Goal: Use online tool/utility: Utilize a website feature to perform a specific function

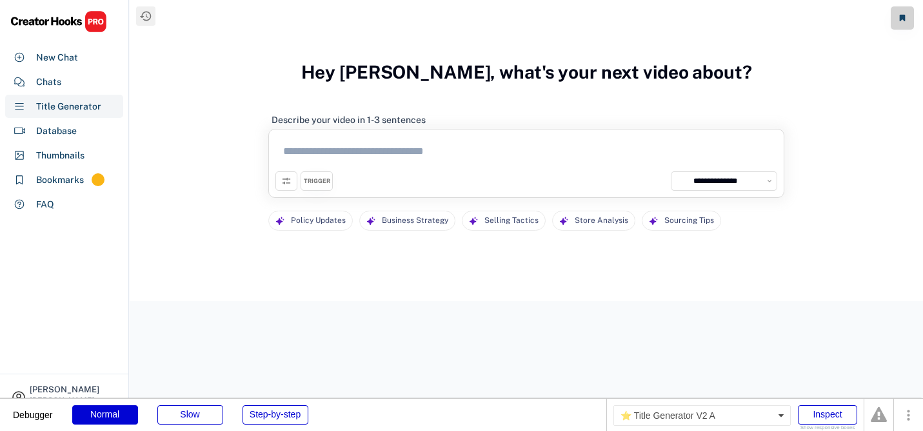
select select "**********"
click at [52, 75] on div "Chats" at bounding box center [48, 82] width 25 height 14
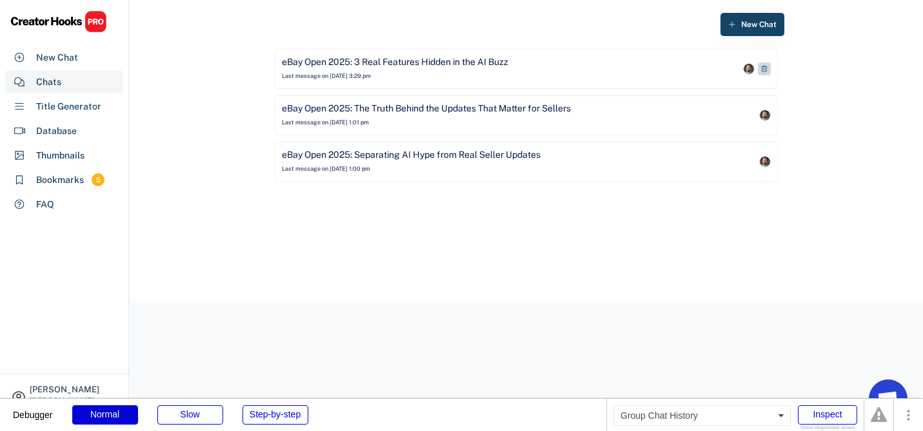
click at [392, 64] on div "eBay Open 2025: 3 Real Features Hidden in the AI Buzz" at bounding box center [395, 62] width 226 height 13
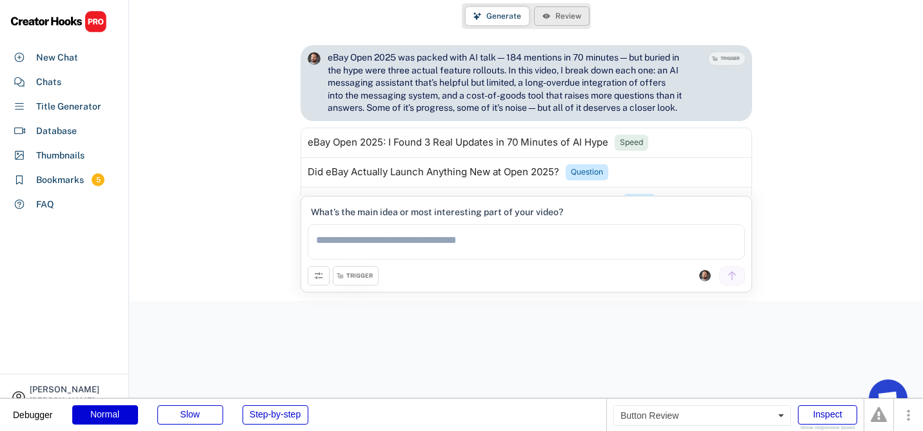
click at [563, 19] on span "Review" at bounding box center [568, 16] width 26 height 8
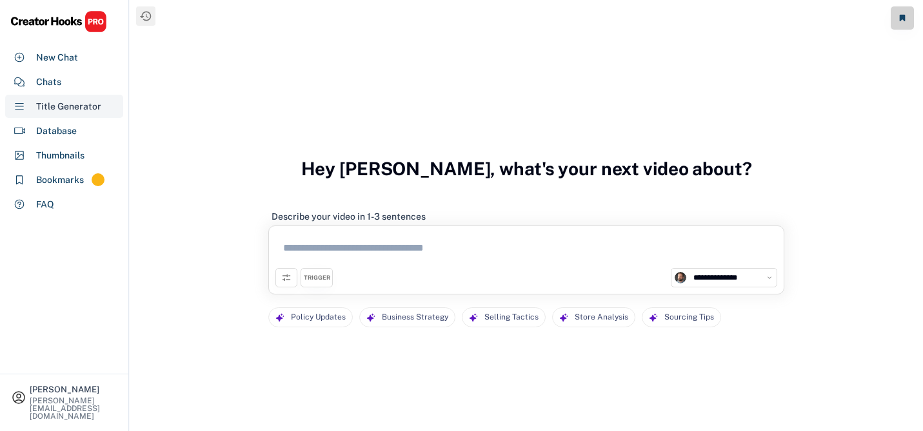
select select "**********"
click at [63, 82] on div "Chats" at bounding box center [64, 81] width 118 height 23
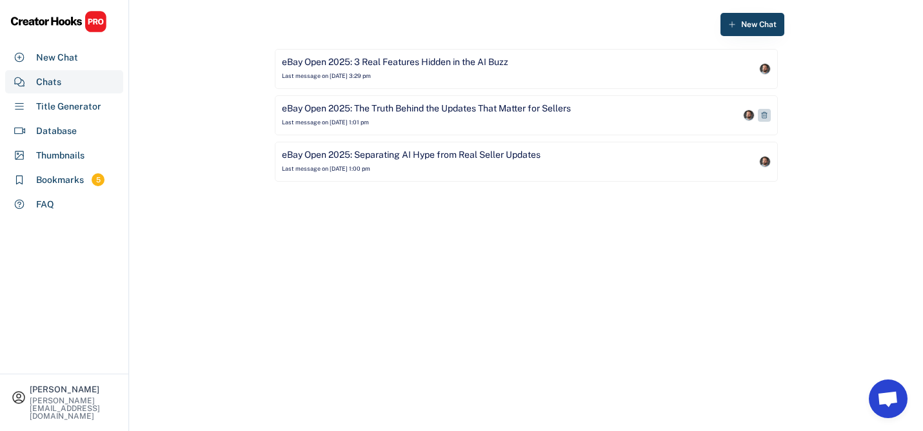
click at [384, 114] on div "eBay Open 2025: The Truth Behind the Updates That Matter for Sellers" at bounding box center [426, 109] width 289 height 13
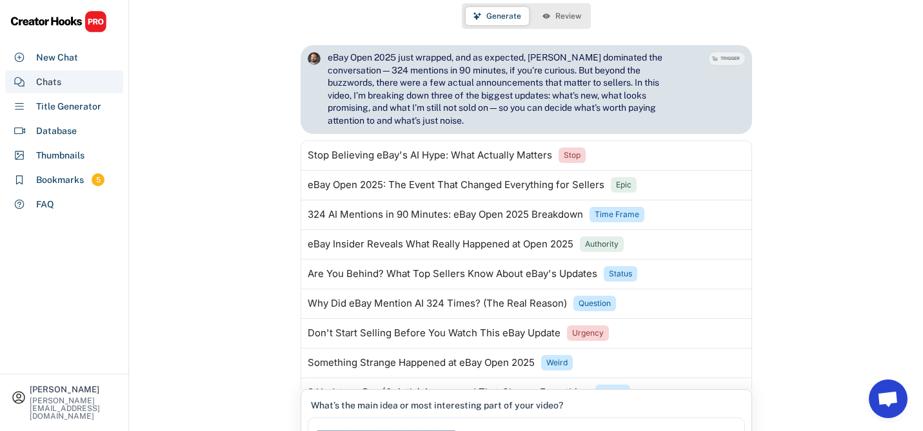
click at [62, 81] on div "Chats" at bounding box center [64, 81] width 118 height 23
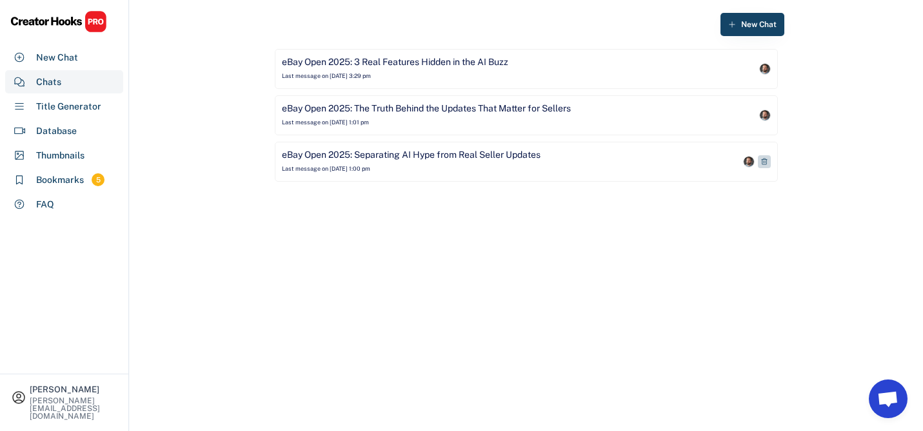
click at [445, 159] on div "eBay Open 2025: Separating AI Hype from Real Seller Updates" at bounding box center [411, 155] width 259 height 13
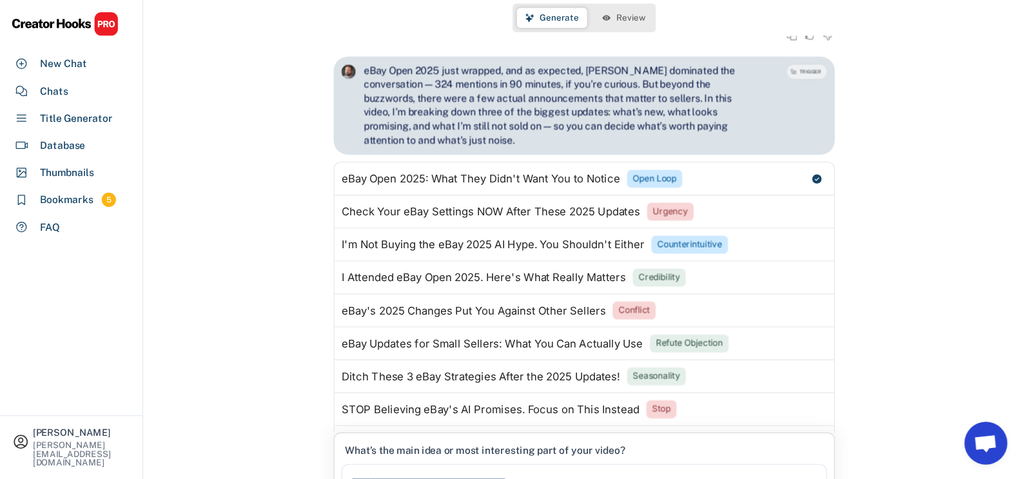
scroll to position [467, 0]
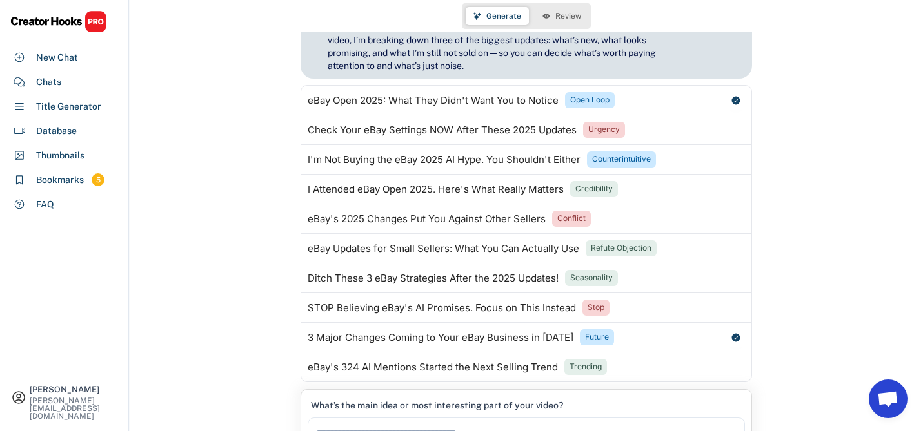
click at [571, 10] on button "Review" at bounding box center [561, 16] width 54 height 18
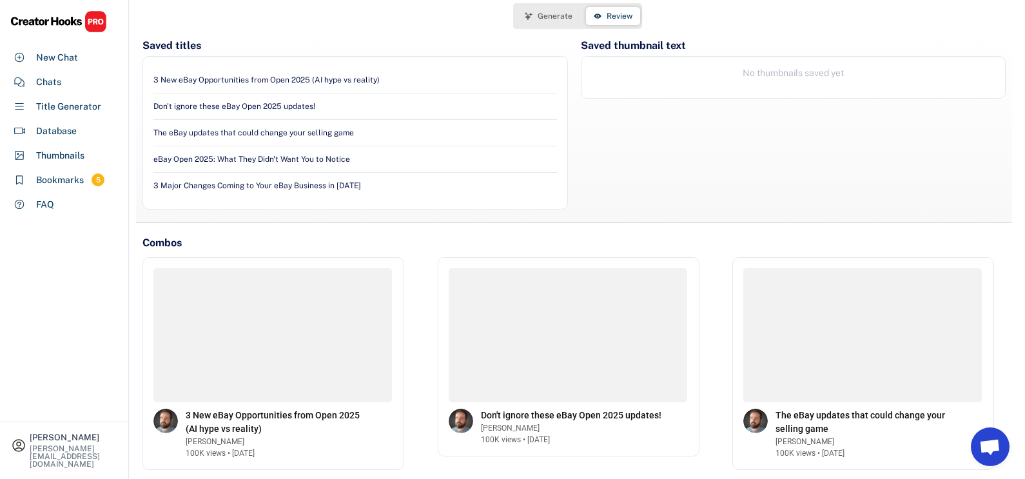
click at [544, 21] on button "Generate" at bounding box center [548, 16] width 63 height 18
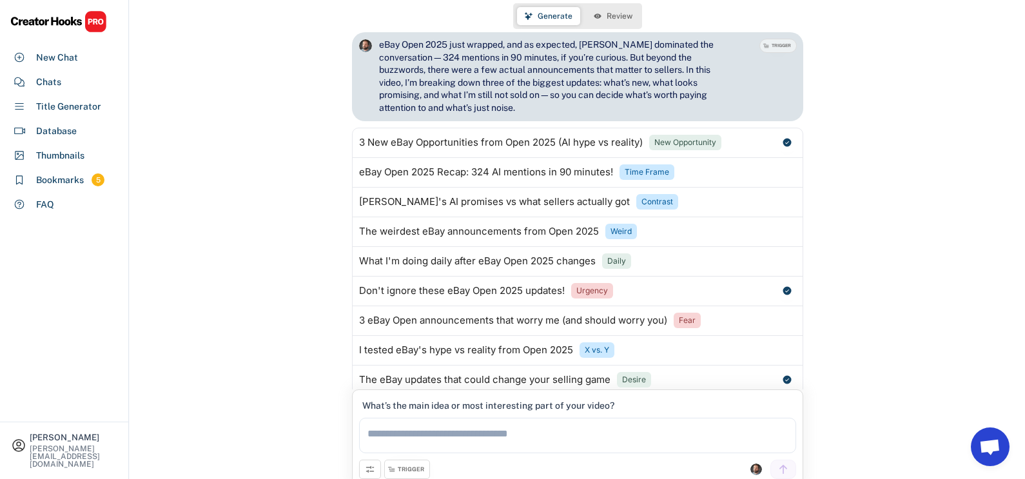
click at [614, 25] on div "Generate Review" at bounding box center [577, 16] width 129 height 26
click at [616, 14] on span "Review" at bounding box center [620, 16] width 26 height 8
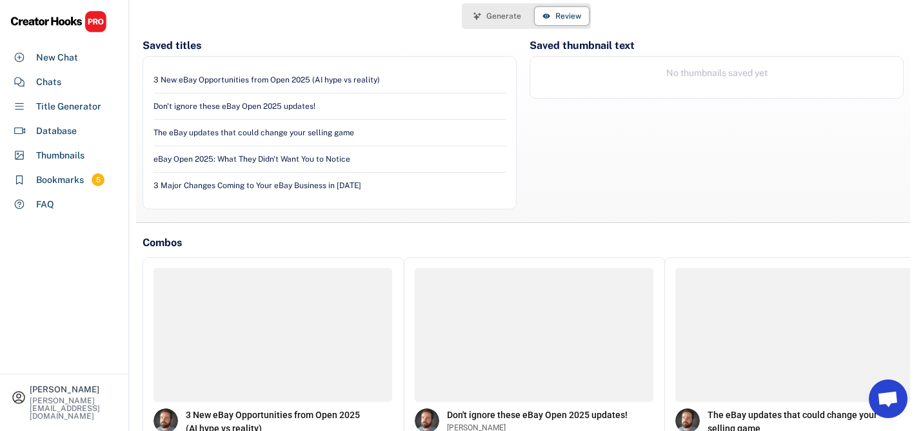
click at [348, 239] on div "Saved titles 3 New eBay Opportunities from Open 2025 (AI hype vs reality) Don't…" at bounding box center [526, 221] width 793 height 378
click at [389, 257] on div "3 New eBay Opportunities from Open 2025 (AI hype vs reality) [PERSON_NAME] 100K…" at bounding box center [273, 363] width 262 height 213
click at [402, 244] on div "Saved titles 3 New eBay Opportunities from Open 2025 (AI hype vs reality) Don't…" at bounding box center [526, 221] width 793 height 378
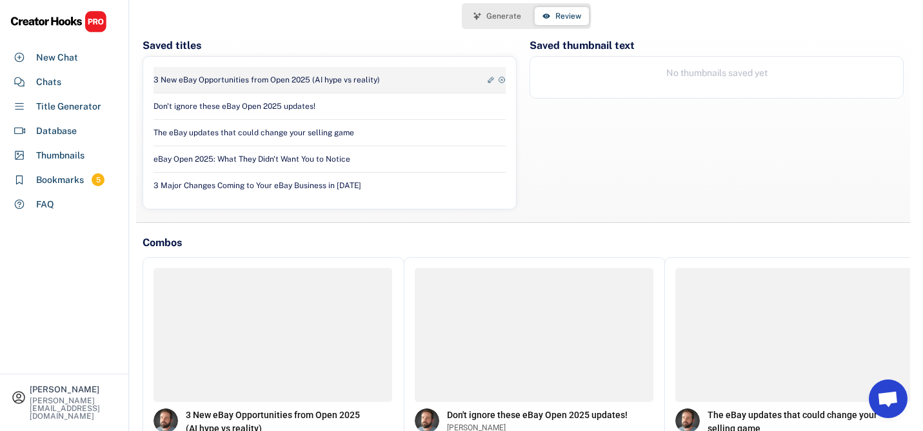
click at [300, 79] on div "3 New eBay Opportunities from Open 2025 (AI hype vs reality)" at bounding box center [266, 80] width 226 height 11
click at [340, 79] on div "3 New eBay Opportunities from Open 2025 (AI hype vs reality)" at bounding box center [266, 80] width 226 height 11
